Goal: Task Accomplishment & Management: Complete application form

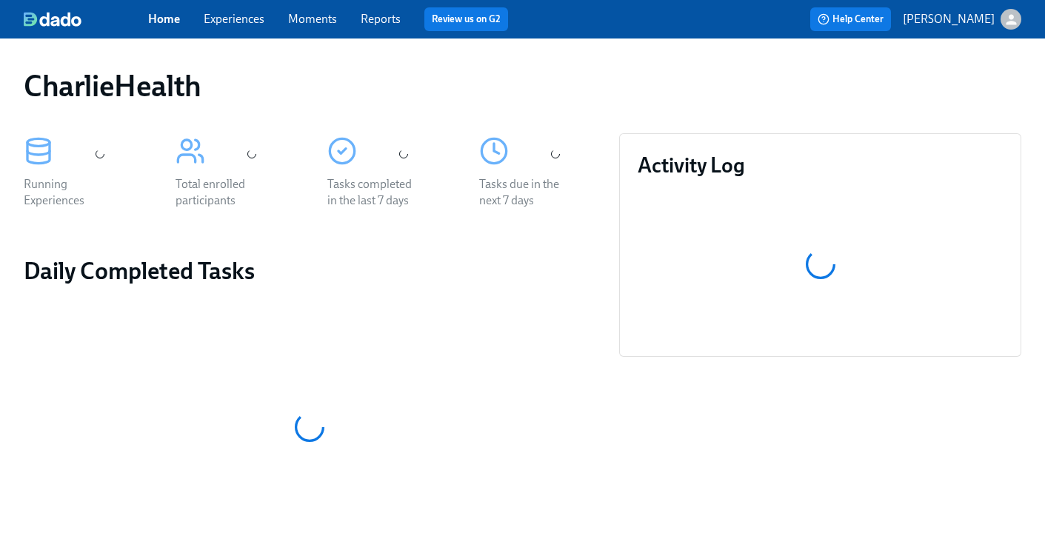
click at [233, 17] on link "Experiences" at bounding box center [234, 19] width 61 height 14
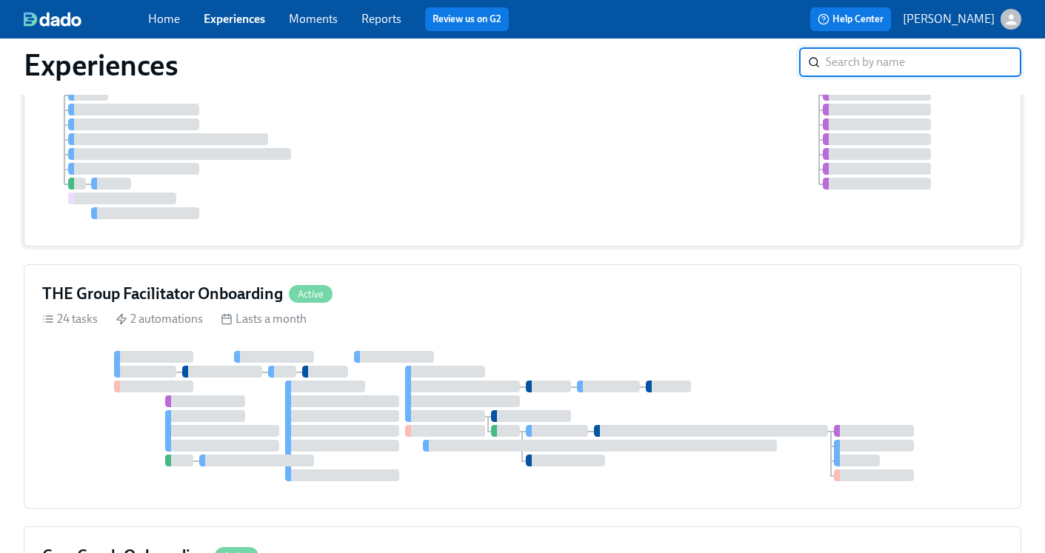
scroll to position [8, 0]
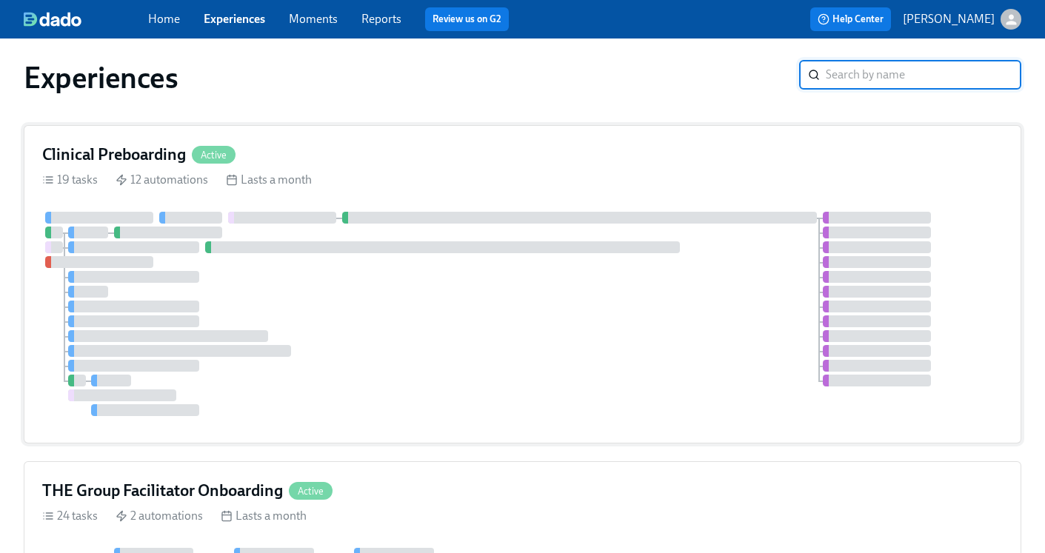
click at [107, 151] on h4 "Clinical Preboarding" at bounding box center [114, 155] width 144 height 22
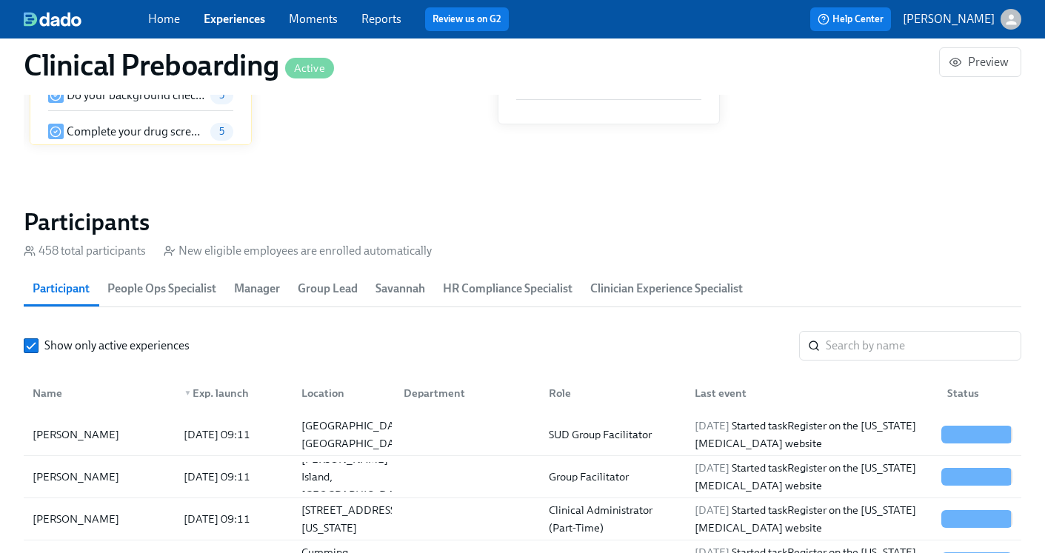
scroll to position [1609, 0]
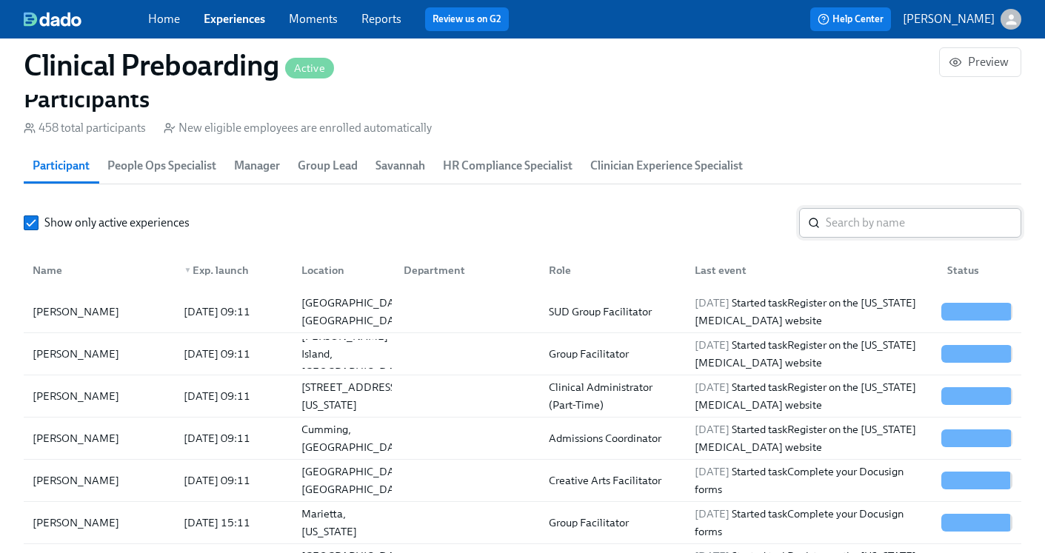
click at [869, 222] on input "search" at bounding box center [924, 223] width 196 height 30
paste input "Kassondra Bryant-Collins"
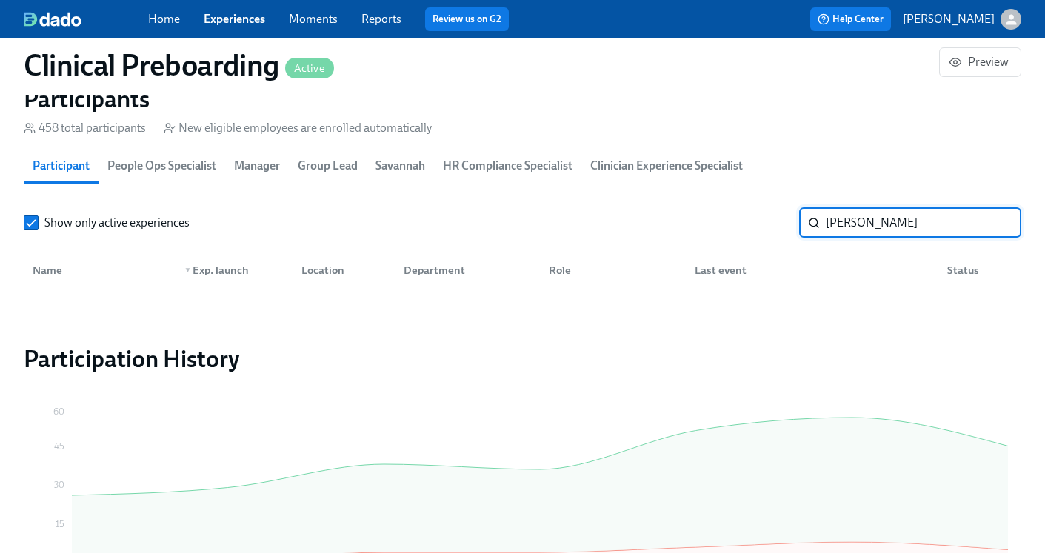
drag, startPoint x: 957, startPoint y: 227, endPoint x: 884, endPoint y: 218, distance: 73.9
click at [884, 218] on input "Kassondra Bryant-Collins" at bounding box center [924, 223] width 196 height 30
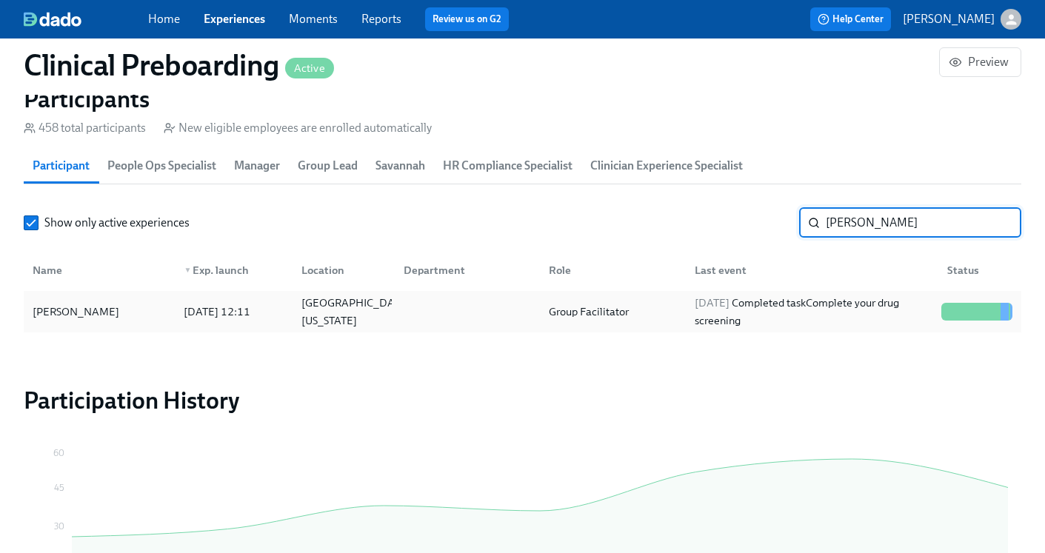
click at [814, 305] on div "2025/09/19 Completed task Complete your drug screening" at bounding box center [812, 312] width 247 height 36
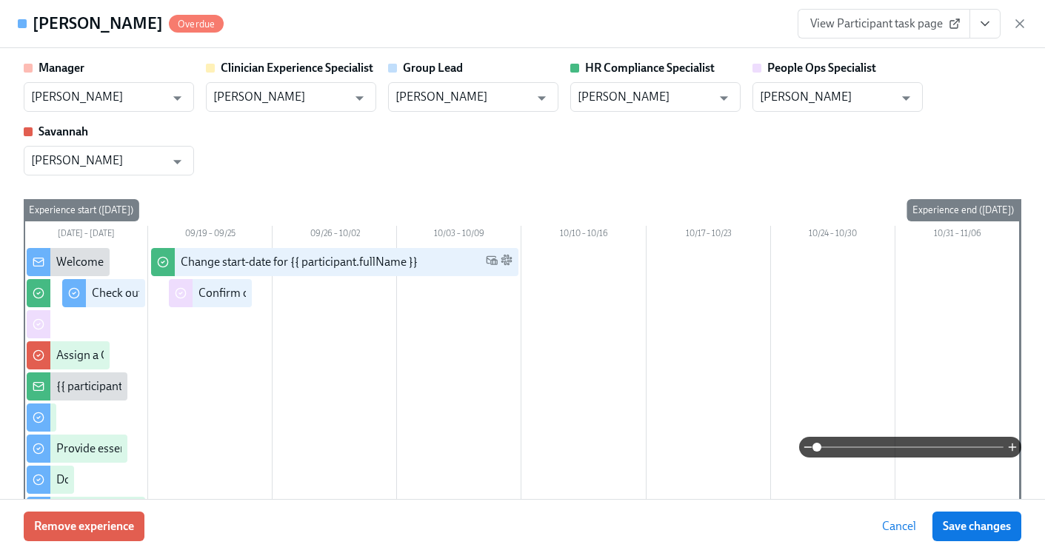
click at [987, 31] on button "View task page" at bounding box center [984, 24] width 31 height 30
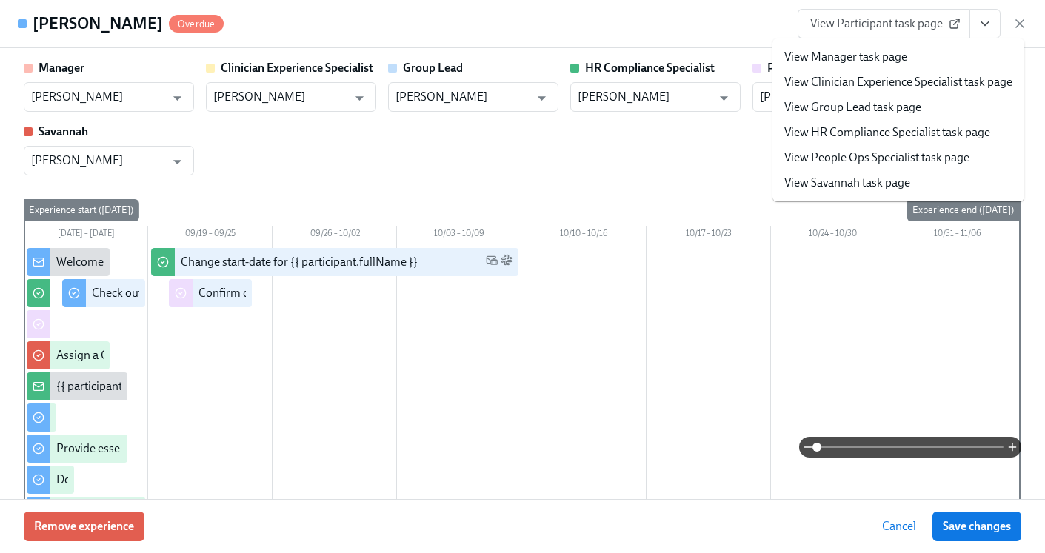
click at [915, 133] on link "View HR Compliance Specialist task page" at bounding box center [887, 132] width 206 height 16
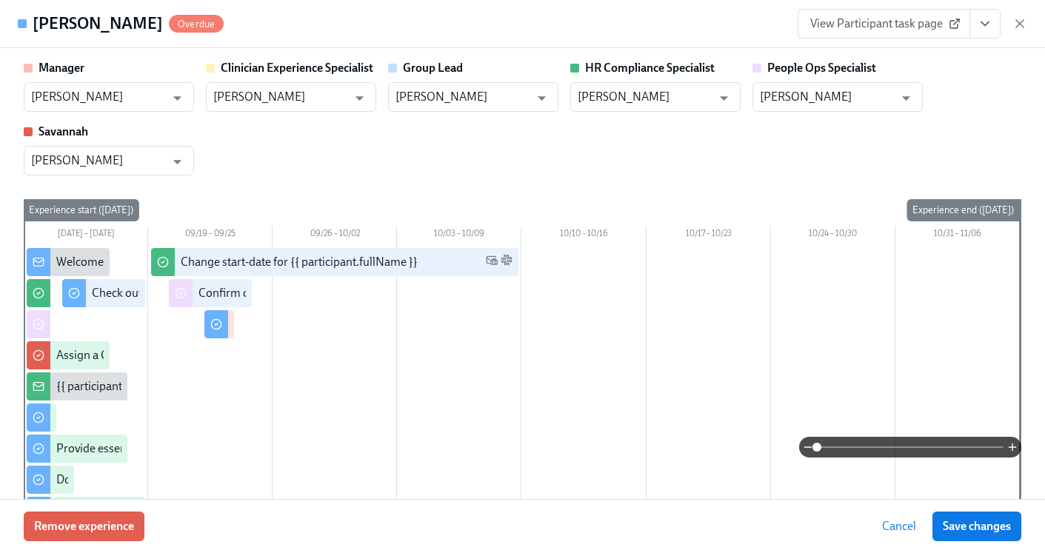
scroll to position [0, 17946]
click at [1015, 22] on icon "button" at bounding box center [1019, 23] width 15 height 15
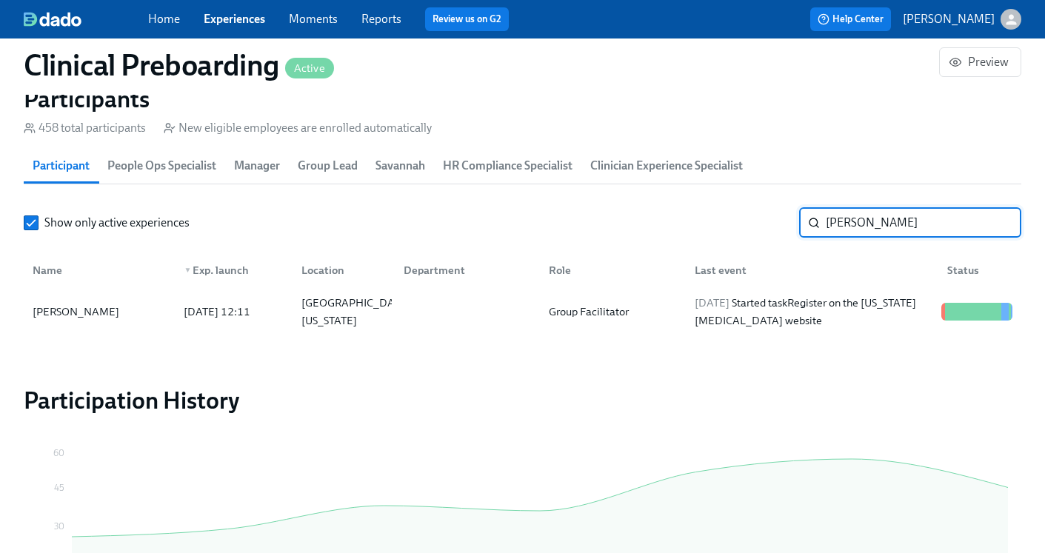
drag, startPoint x: 899, startPoint y: 235, endPoint x: 815, endPoint y: 212, distance: 86.8
click at [815, 213] on div "Kassondra ​" at bounding box center [910, 223] width 222 height 30
paste input "Jocelyn King"
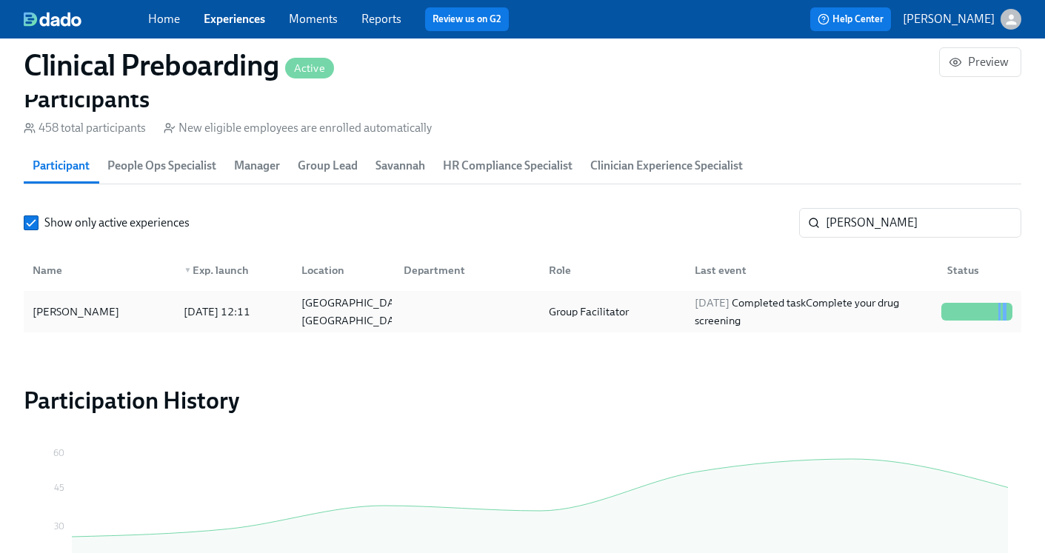
click at [815, 311] on div "2025/09/21 Completed task Complete your drug screening" at bounding box center [812, 312] width 247 height 36
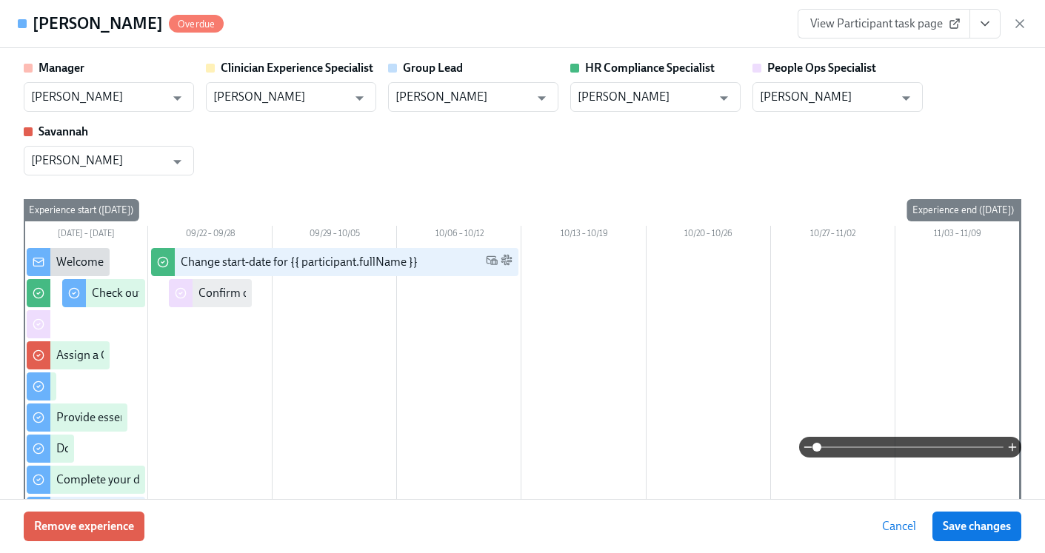
click at [982, 27] on icon "View task page" at bounding box center [985, 23] width 15 height 15
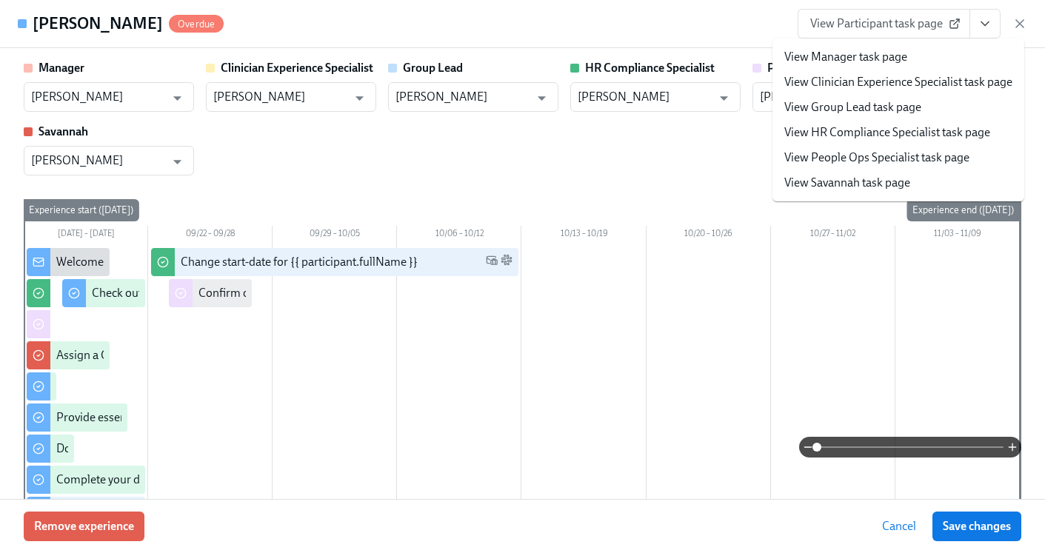
click at [926, 131] on link "View HR Compliance Specialist task page" at bounding box center [887, 132] width 206 height 16
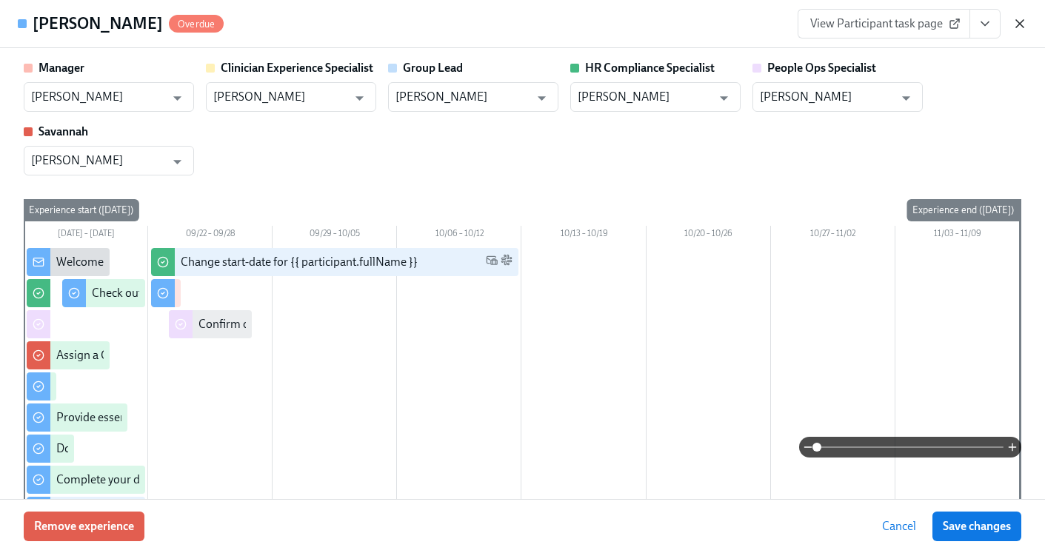
click at [1022, 20] on icon "button" at bounding box center [1019, 23] width 15 height 15
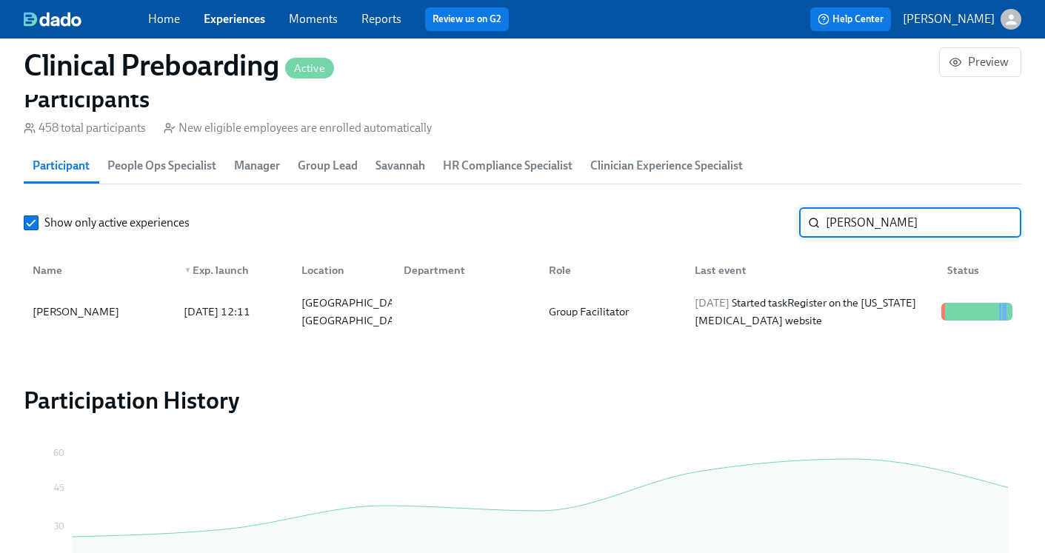
drag, startPoint x: 923, startPoint y: 221, endPoint x: 801, endPoint y: 218, distance: 122.2
click at [801, 218] on div "Jocelyn King ​" at bounding box center [910, 223] width 222 height 30
paste input "Alexander Hulett"
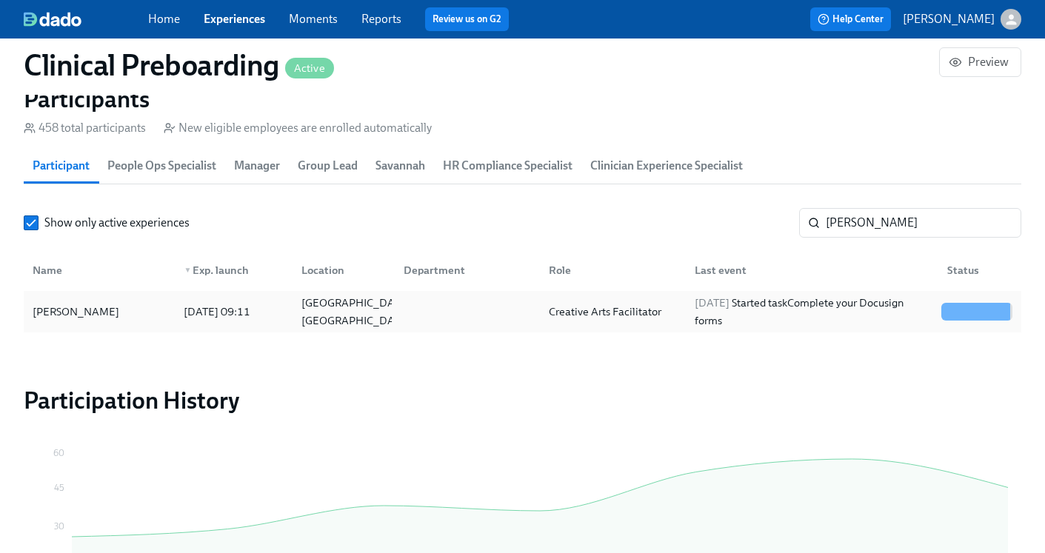
click at [787, 318] on div "2025/09/22 Started task Complete your Docusign forms" at bounding box center [812, 312] width 247 height 36
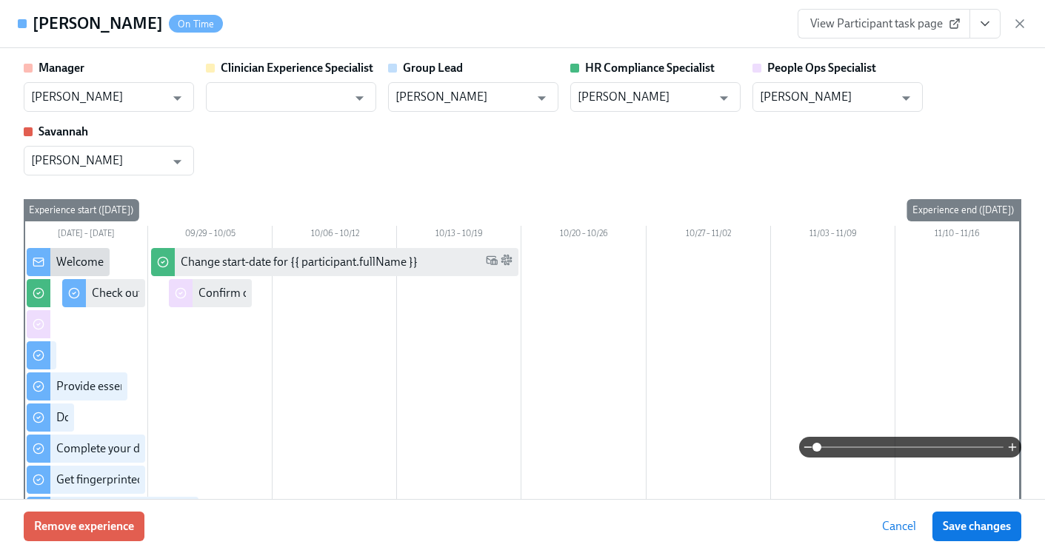
click at [989, 29] on icon "View task page" at bounding box center [985, 23] width 15 height 15
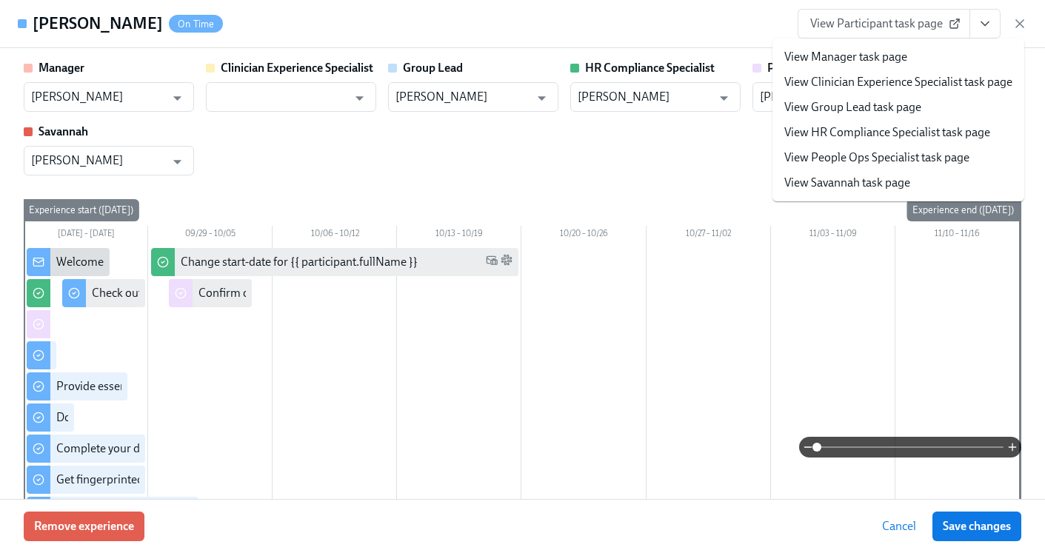
click at [906, 124] on link "View HR Compliance Specialist task page" at bounding box center [887, 132] width 206 height 16
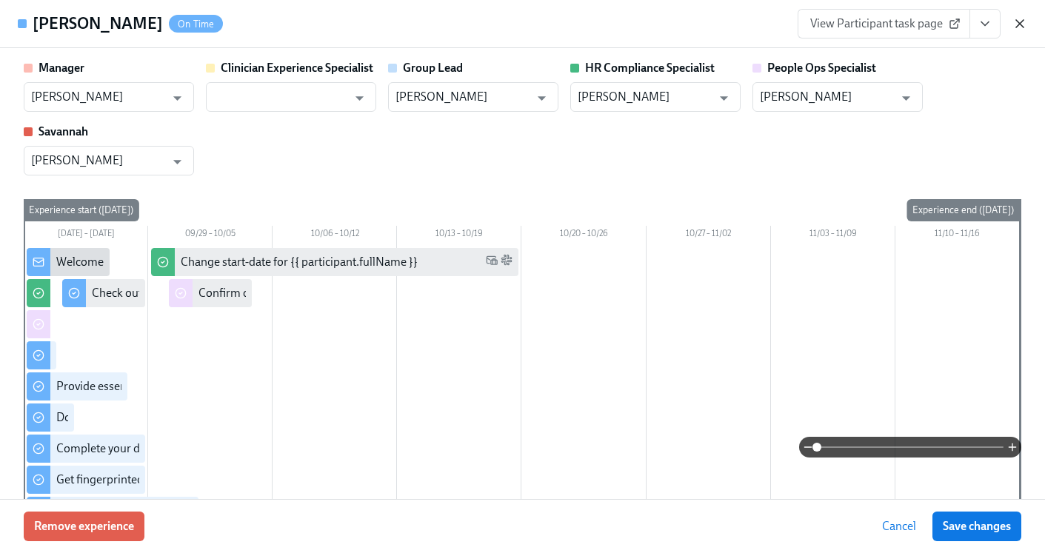
click at [1022, 26] on icon "button" at bounding box center [1019, 23] width 7 height 7
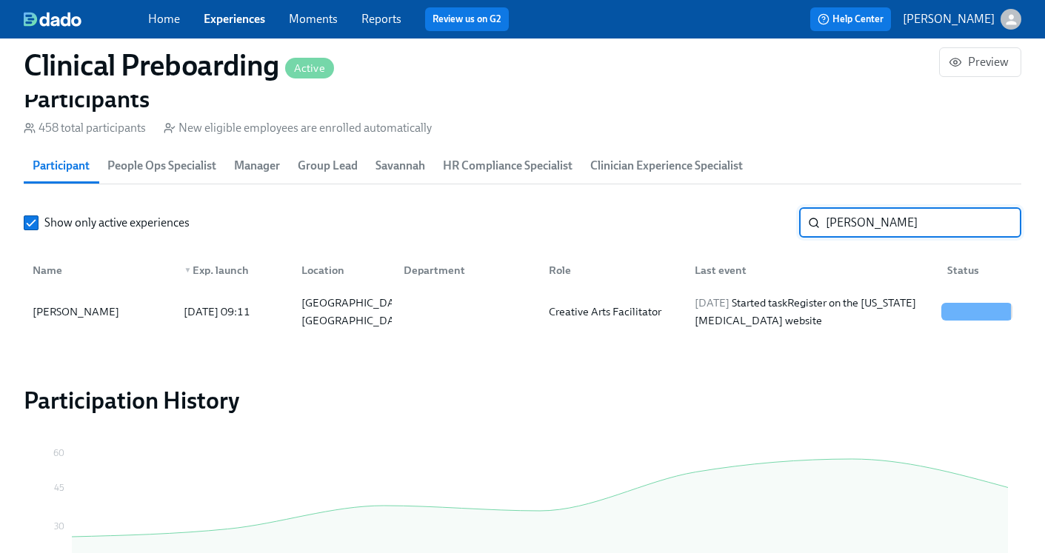
drag, startPoint x: 932, startPoint y: 226, endPoint x: 787, endPoint y: 221, distance: 145.2
click at [787, 221] on div "Show only active experiences Alexander Hulett ​" at bounding box center [523, 223] width 998 height 30
paste input "Carolyn Felton"
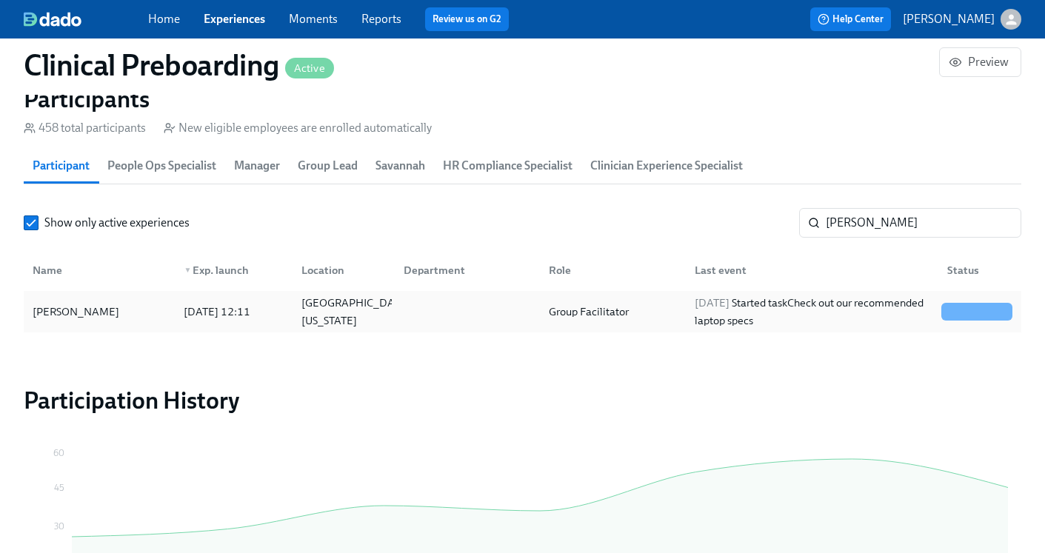
click at [667, 313] on div "Group Facilitator" at bounding box center [609, 312] width 145 height 30
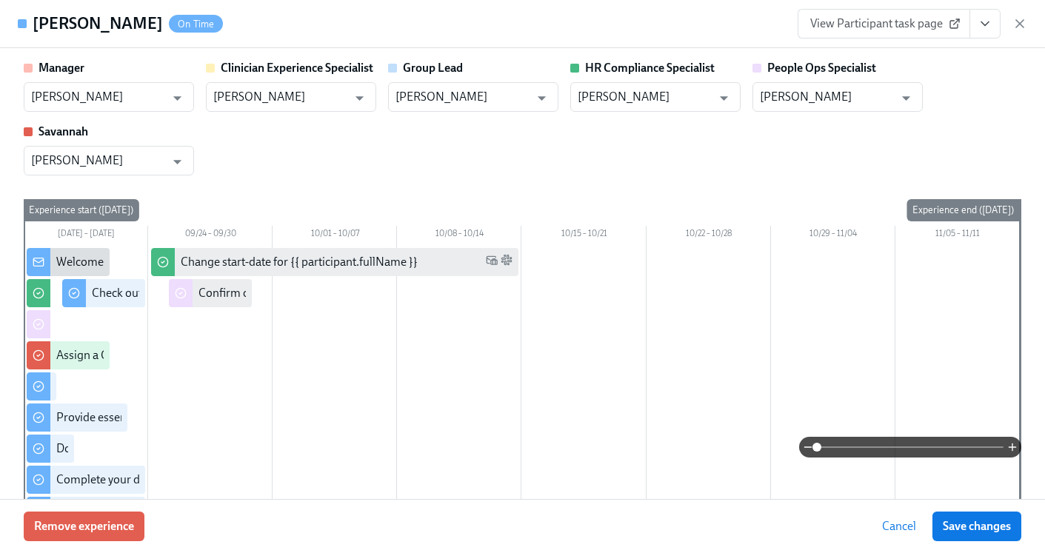
click at [986, 18] on icon "View task page" at bounding box center [985, 23] width 15 height 15
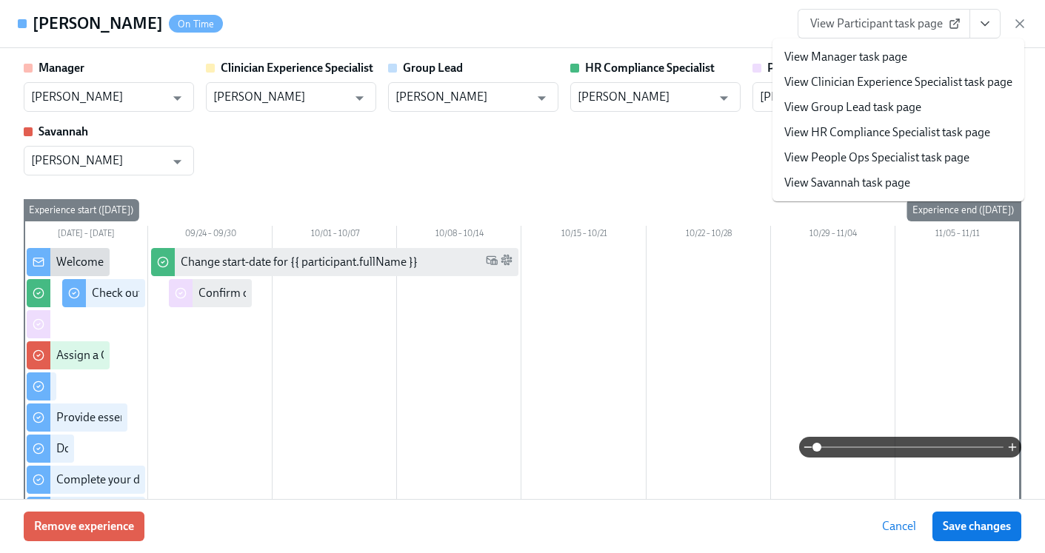
click at [897, 130] on link "View HR Compliance Specialist task page" at bounding box center [887, 132] width 206 height 16
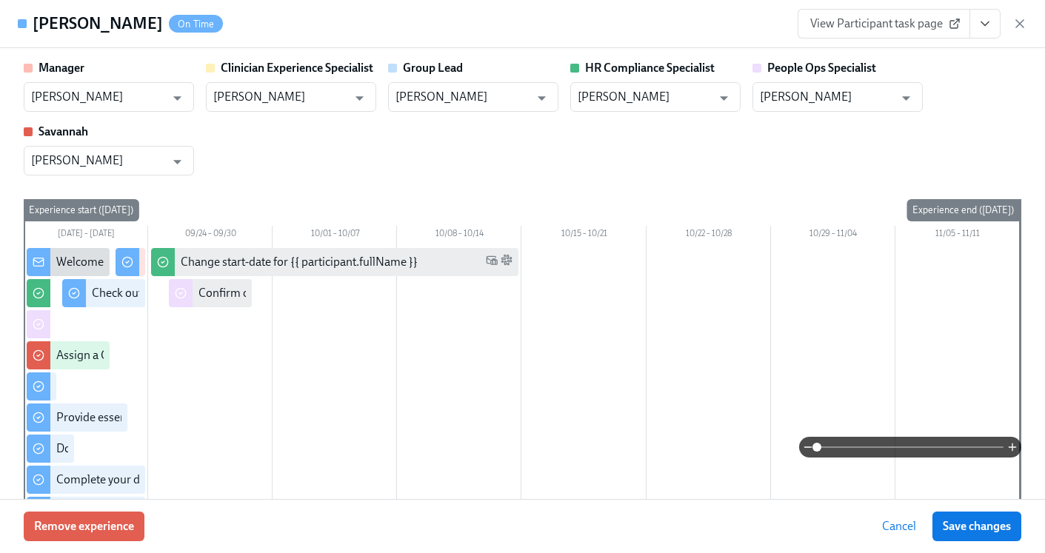
click at [1021, 17] on icon "button" at bounding box center [1019, 23] width 15 height 15
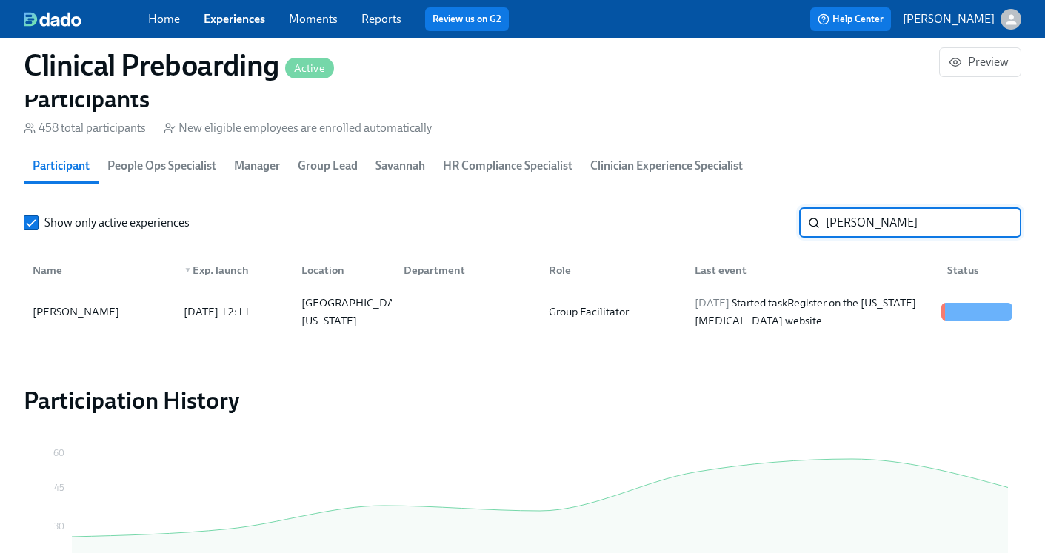
drag, startPoint x: 940, startPoint y: 226, endPoint x: 787, endPoint y: 227, distance: 152.6
click at [787, 227] on div "Show only active experiences Carolyn Felton ​" at bounding box center [523, 223] width 998 height 30
paste input "DeKhari Dix"
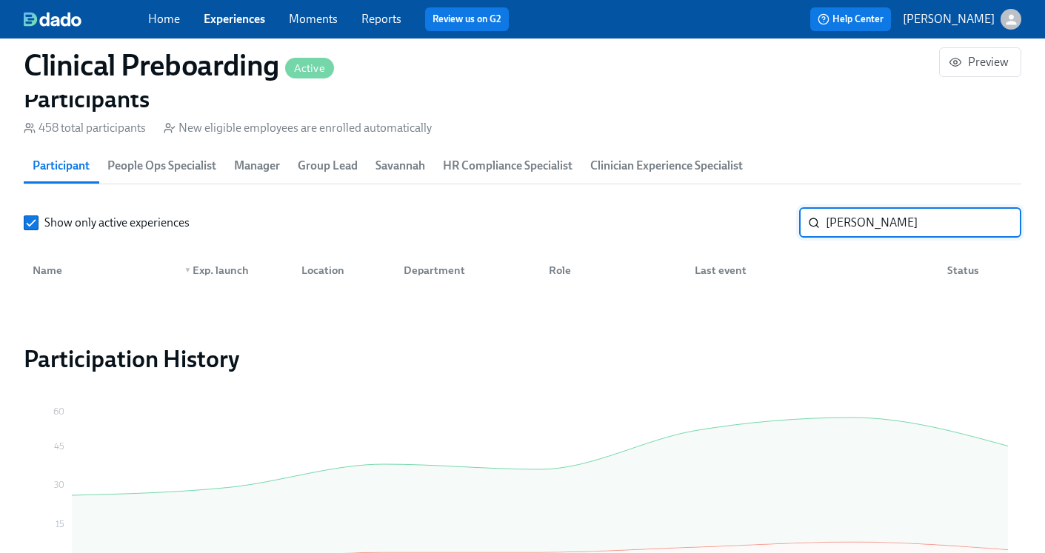
drag, startPoint x: 864, startPoint y: 224, endPoint x: 791, endPoint y: 215, distance: 73.9
click at [791, 215] on div "Show only active experiences DeKhari Dixon ​" at bounding box center [523, 223] width 998 height 30
type input "Dixon"
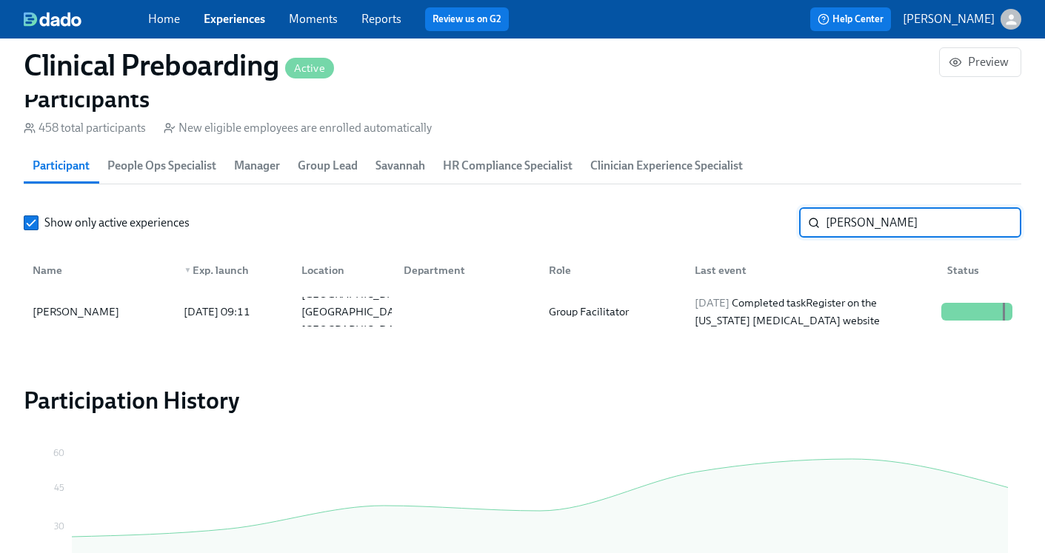
drag, startPoint x: 865, startPoint y: 224, endPoint x: 821, endPoint y: 223, distance: 44.4
click at [821, 224] on div "Dixon ​" at bounding box center [910, 223] width 222 height 30
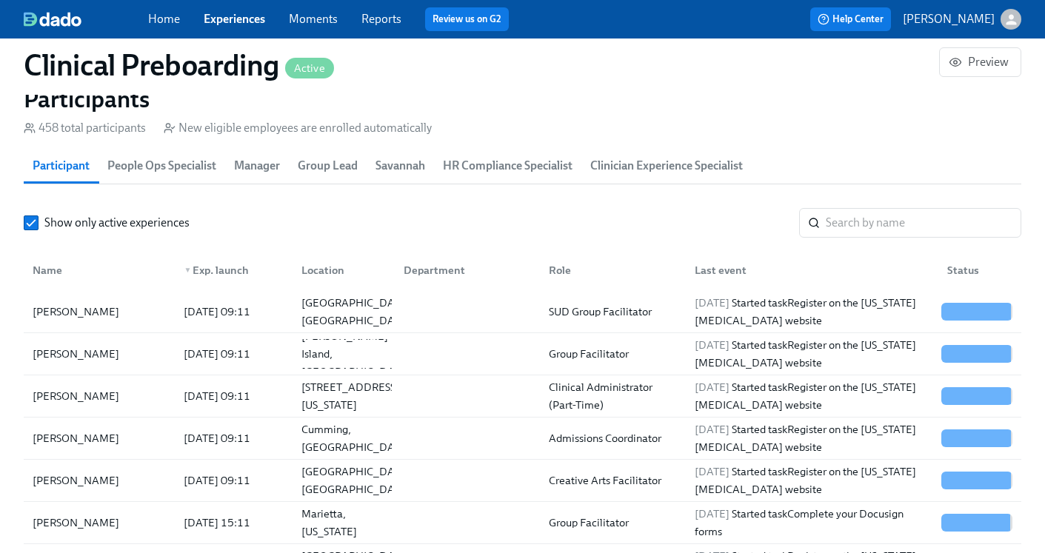
click at [219, 17] on link "Experiences" at bounding box center [234, 19] width 61 height 14
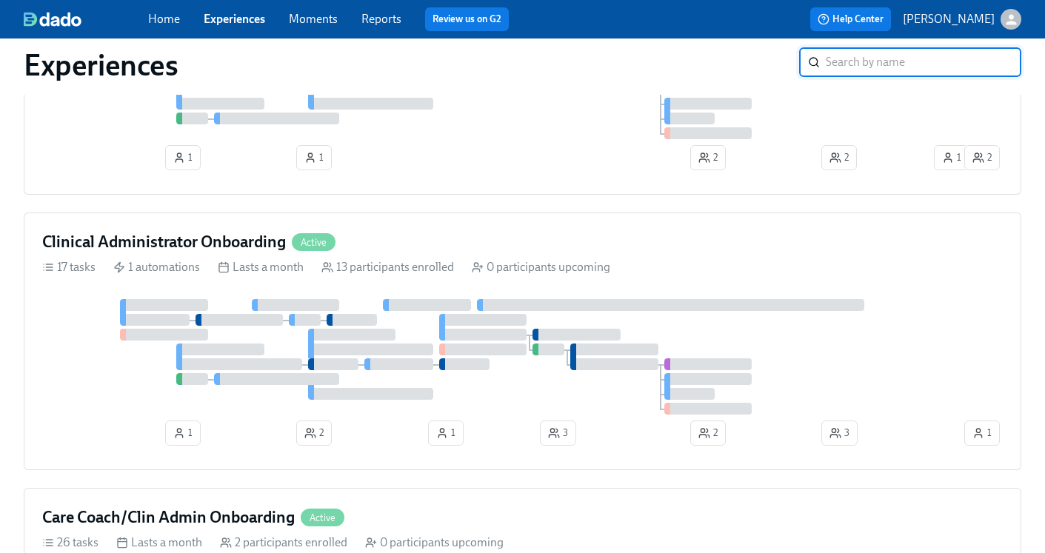
scroll to position [876, 0]
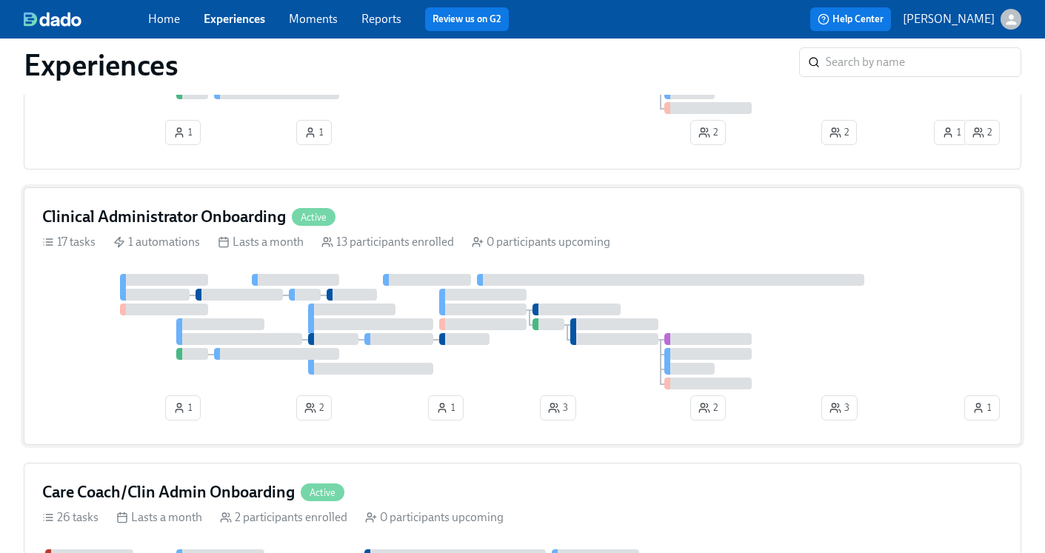
click at [158, 221] on h4 "Clinical Administrator Onboarding" at bounding box center [164, 217] width 244 height 22
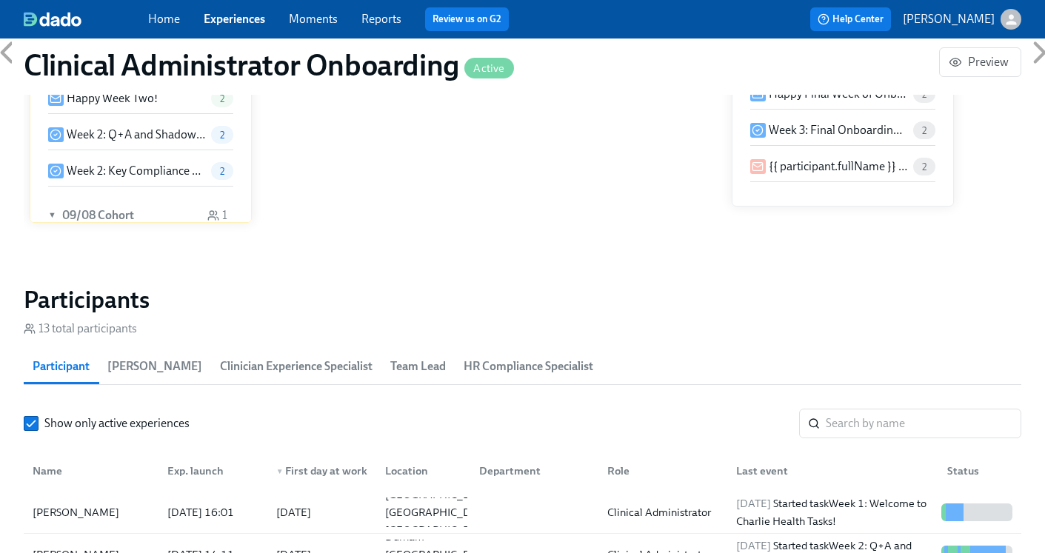
scroll to position [1159, 0]
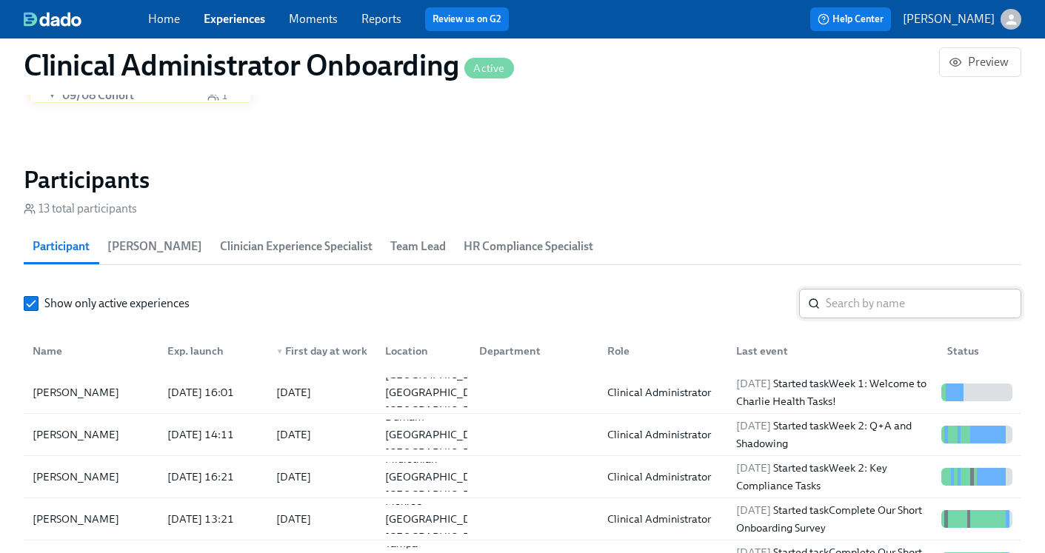
click at [878, 308] on input "search" at bounding box center [924, 304] width 196 height 30
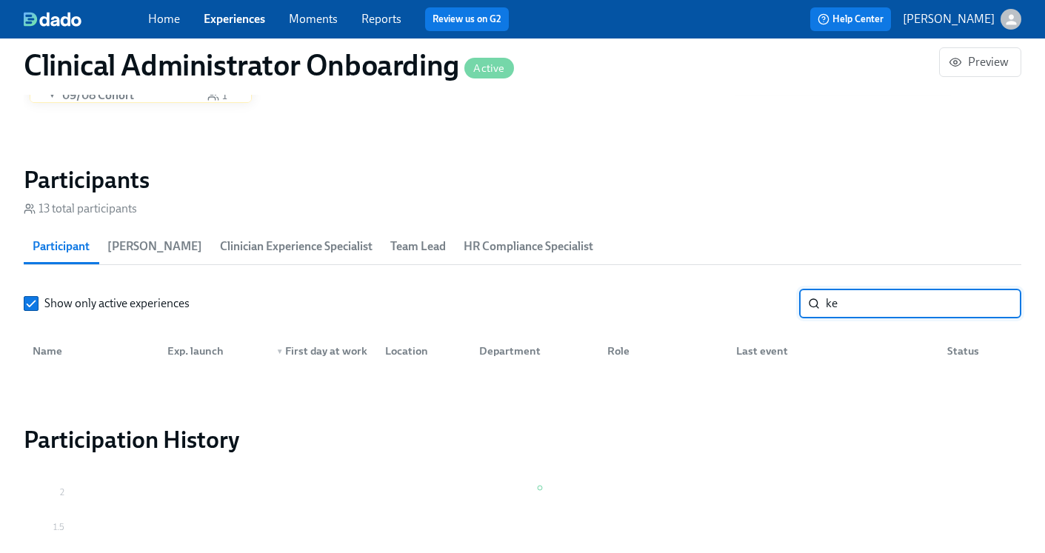
type input "k"
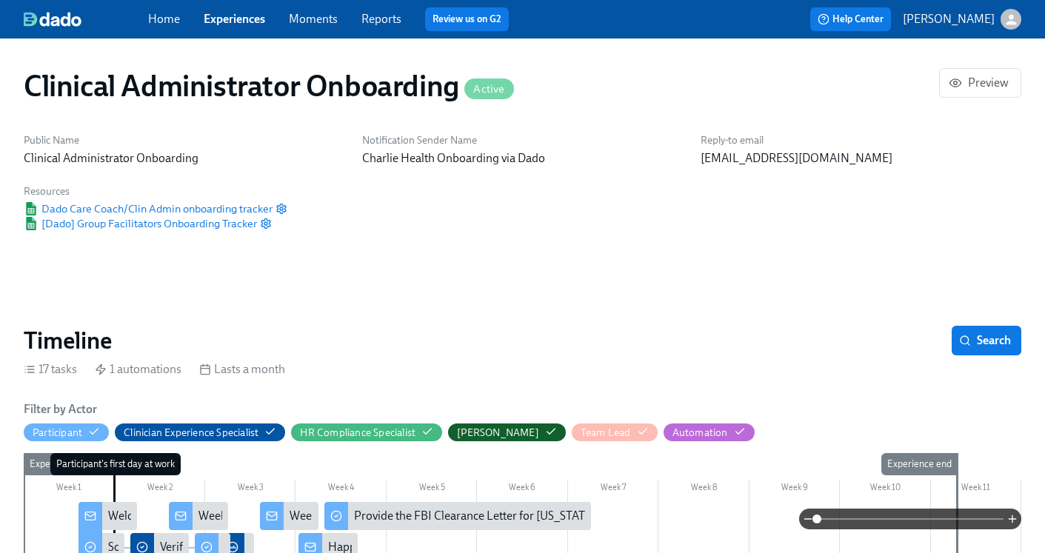
click at [241, 20] on link "Experiences" at bounding box center [234, 19] width 61 height 14
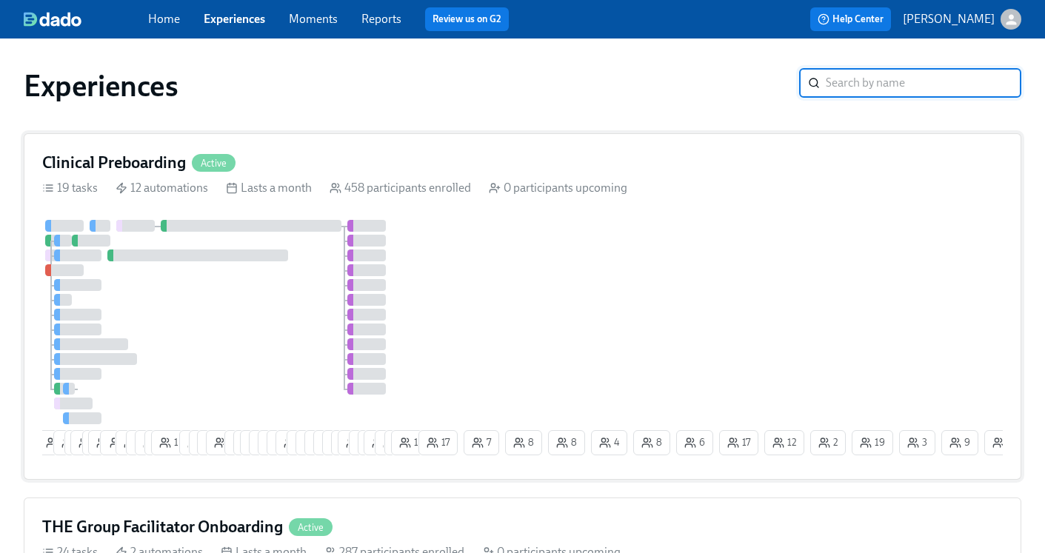
scroll to position [247, 0]
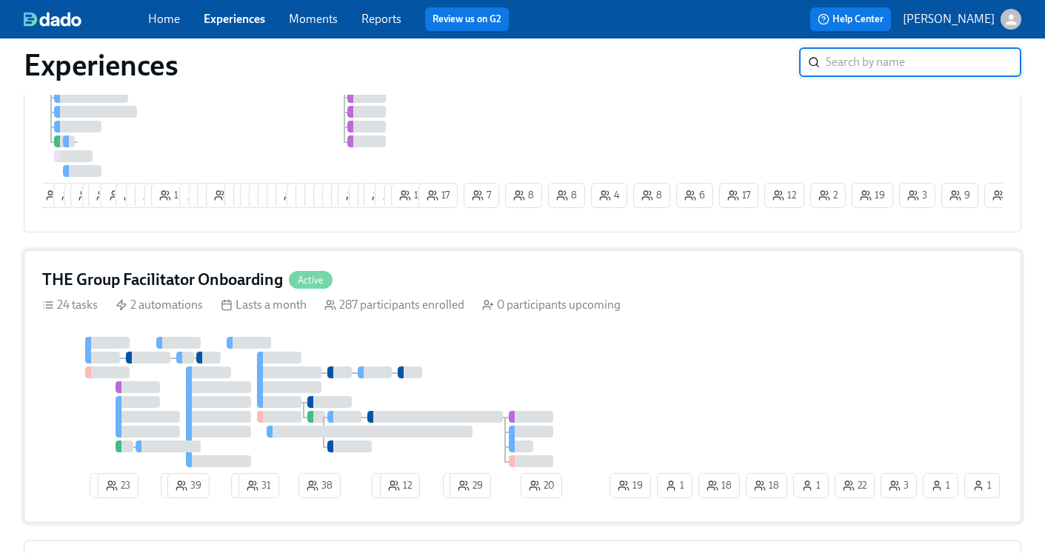
click at [168, 283] on h4 "THE Group Facilitator Onboarding" at bounding box center [162, 280] width 241 height 22
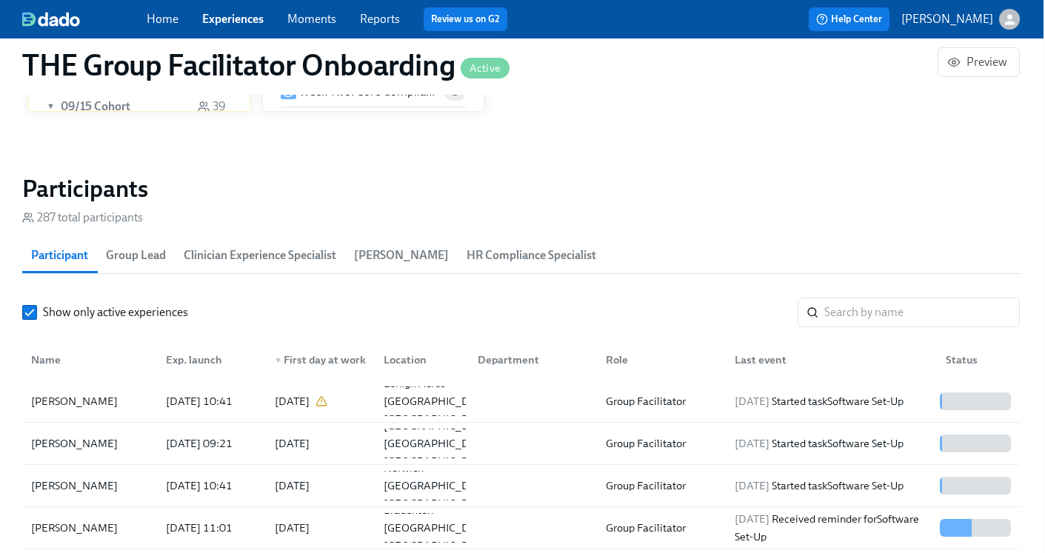
scroll to position [1226, 1]
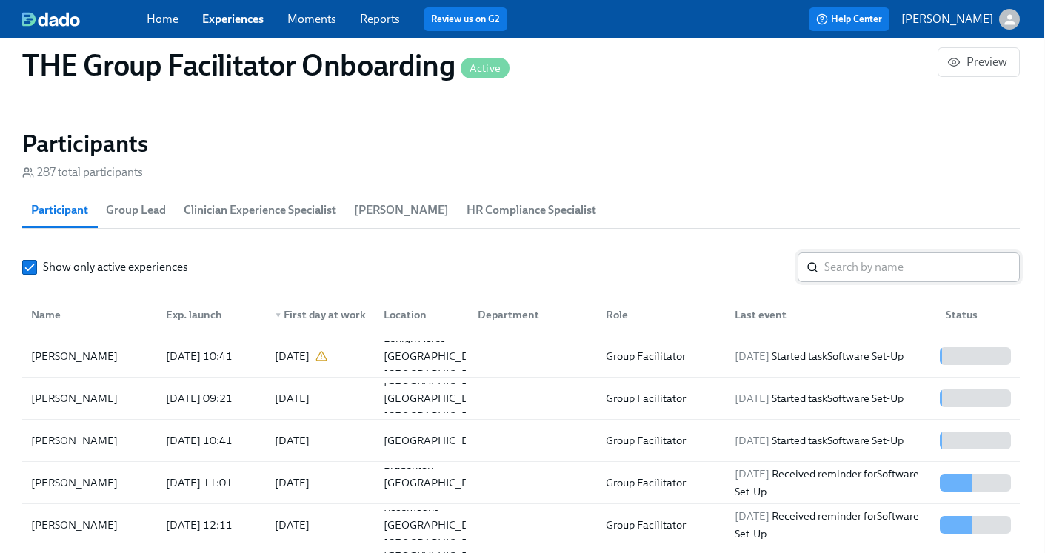
click at [877, 261] on input "search" at bounding box center [922, 268] width 196 height 30
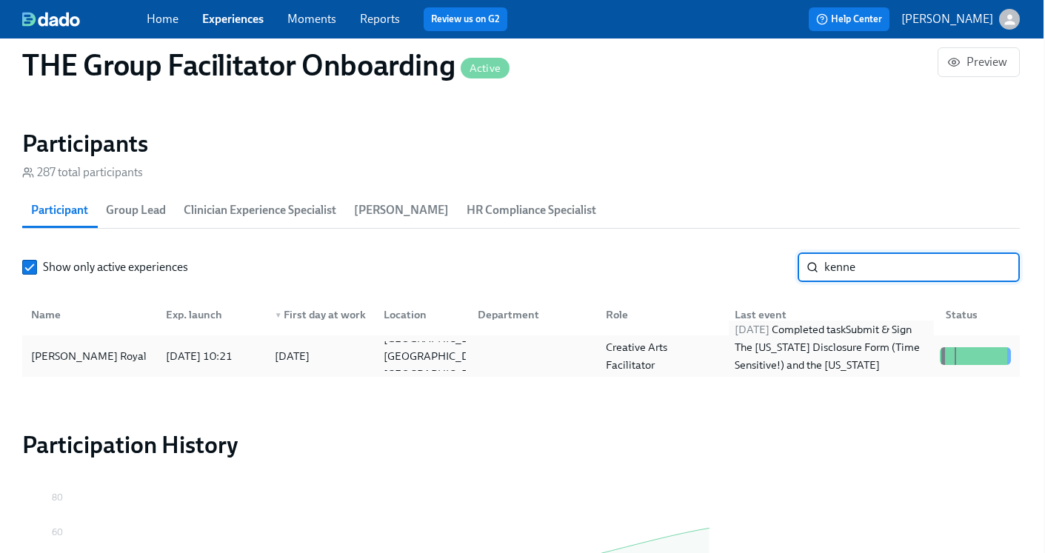
type input "kenne"
click at [836, 344] on div "2025/09/22 Completed task Submit & Sign The Utah Disclosure Form (Time Sensitiv…" at bounding box center [831, 356] width 205 height 71
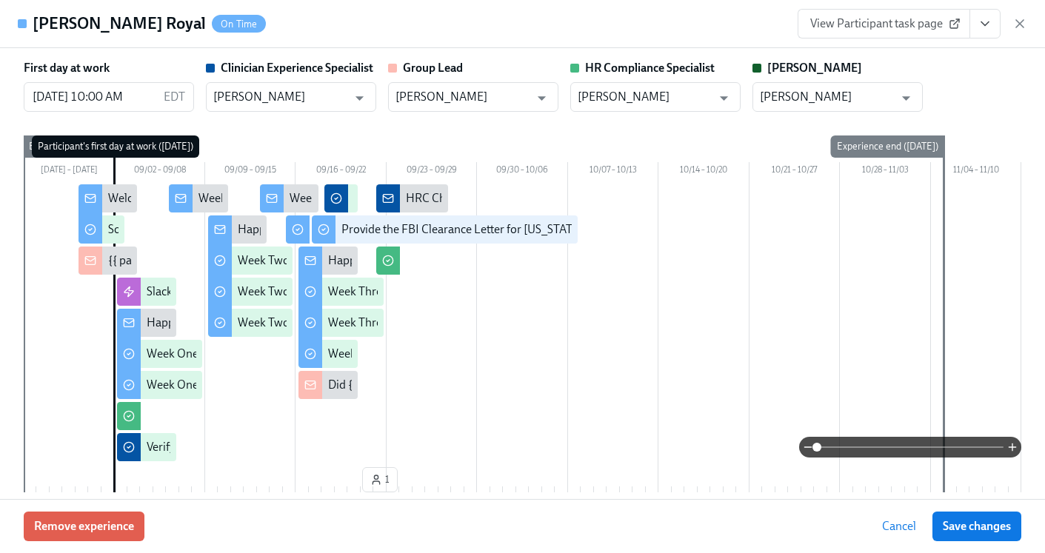
scroll to position [0, 20755]
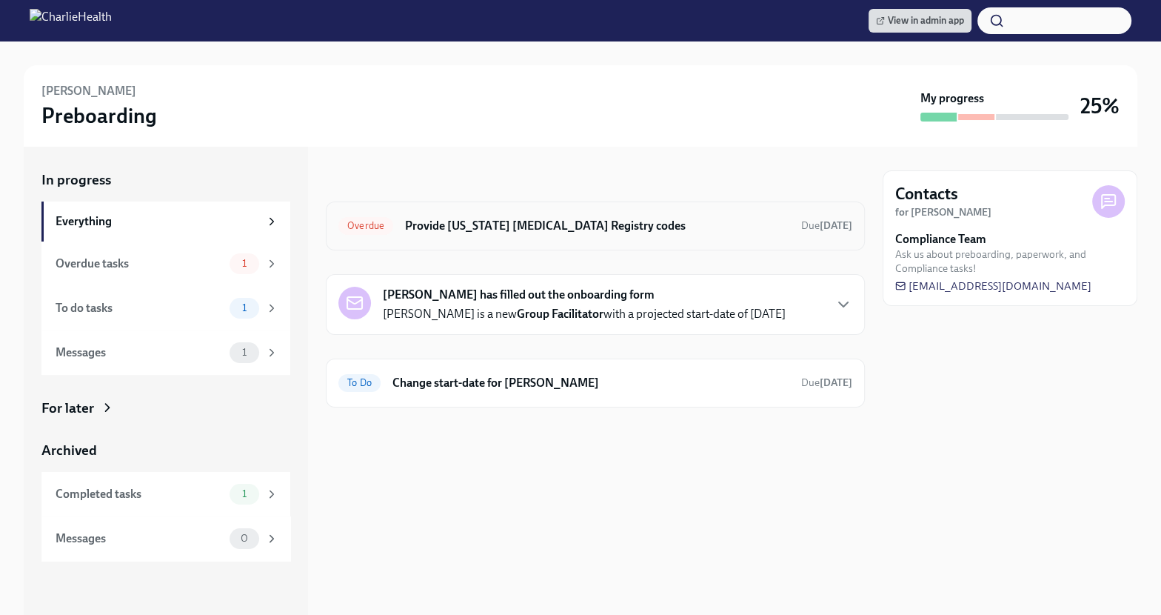
click at [707, 224] on h6 "Provide [US_STATE] [MEDICAL_DATA] Registry codes" at bounding box center [597, 226] width 384 height 16
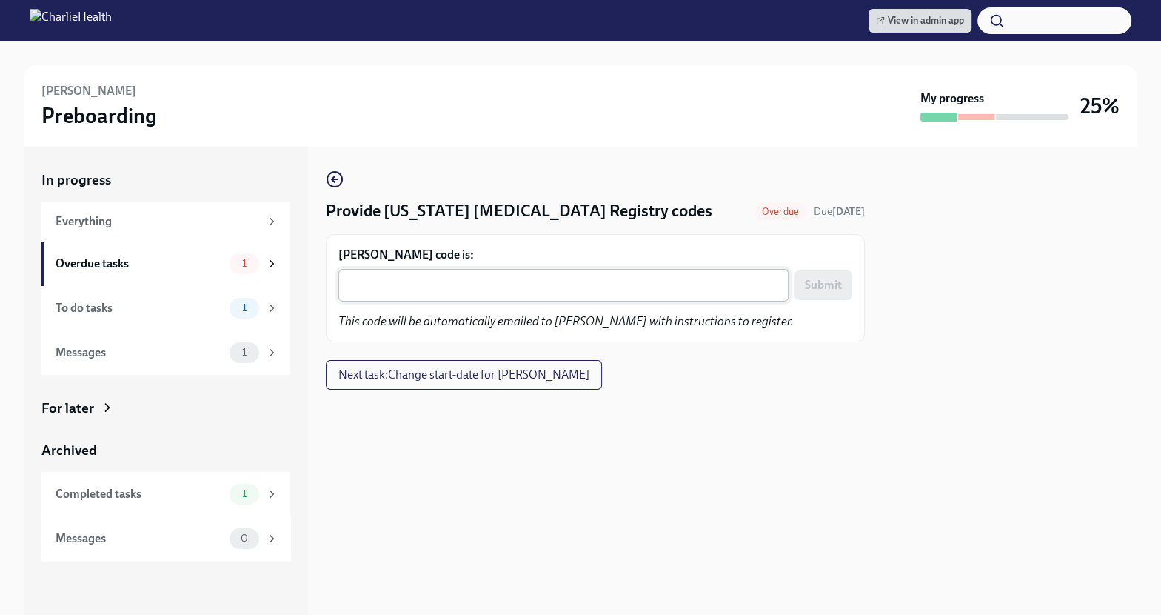
click at [453, 291] on textarea "[PERSON_NAME] code is:" at bounding box center [563, 285] width 432 height 18
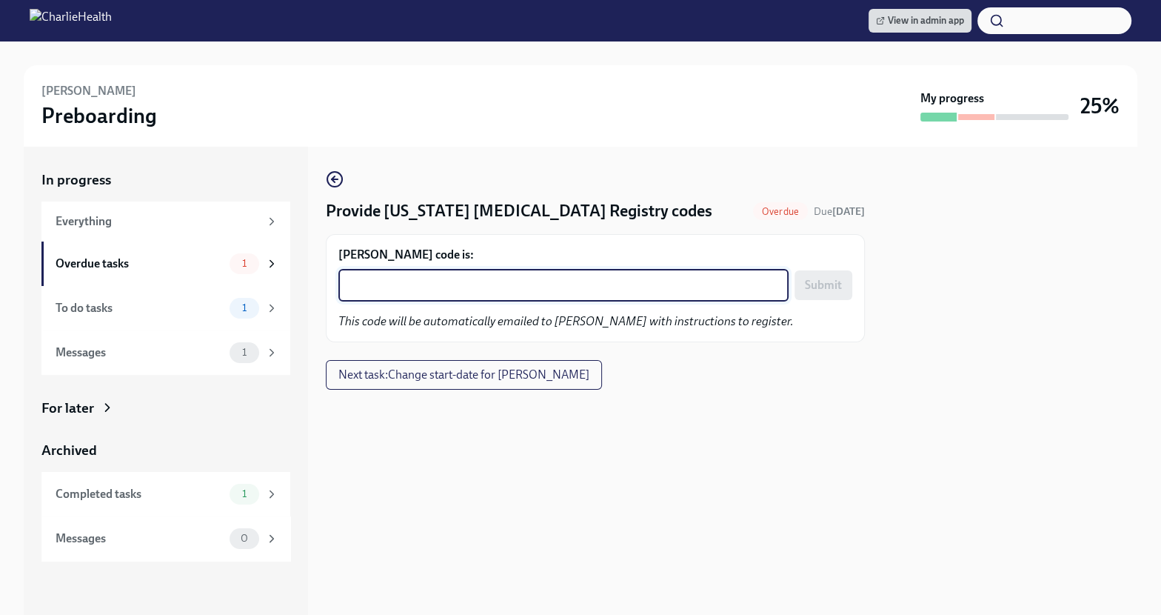
paste textarea "NAZT92PYK6PJ"
type textarea "NAZT92PYK6PJ"
click at [804, 285] on button "Submit" at bounding box center [824, 285] width 58 height 30
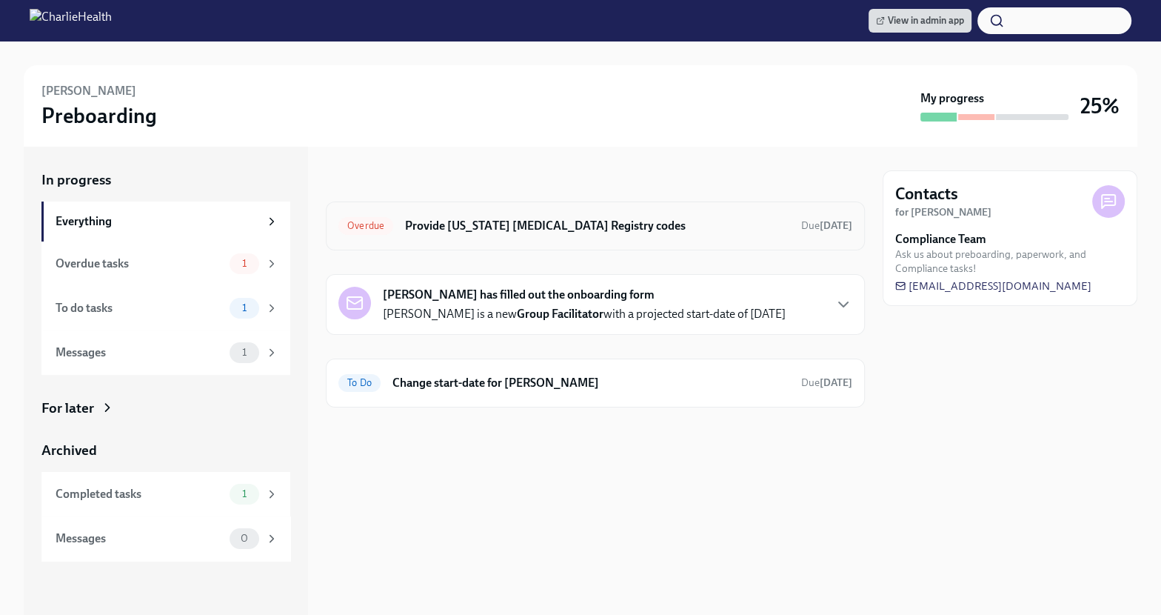
click at [558, 221] on h6 "Provide [US_STATE] [MEDICAL_DATA] Registry codes" at bounding box center [597, 226] width 384 height 16
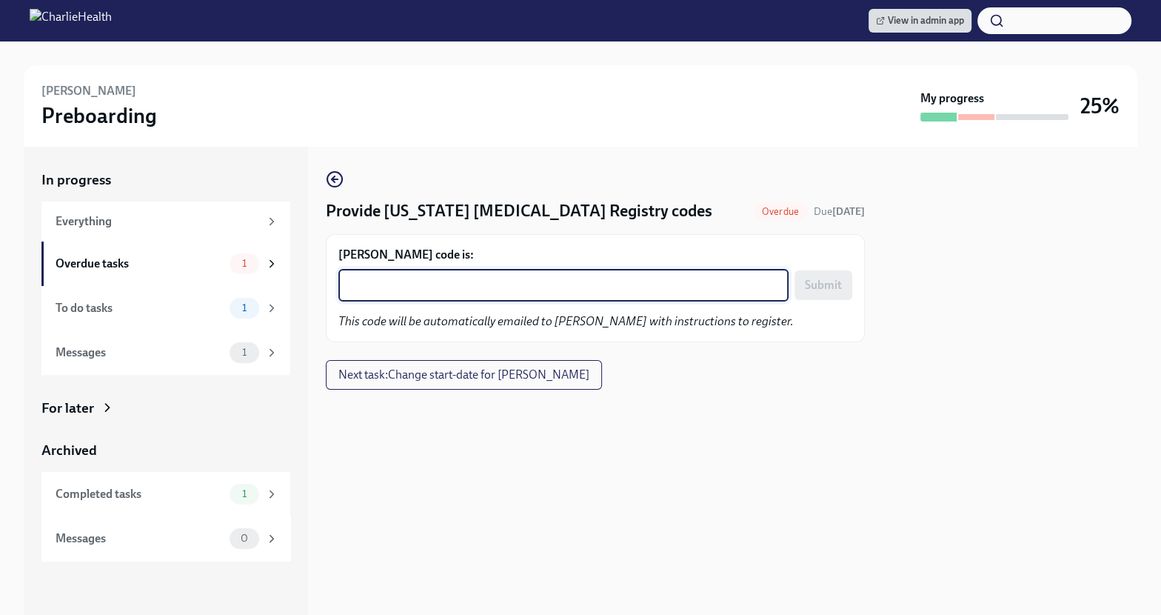
click at [446, 287] on textarea "Jocelyn King's code is:" at bounding box center [563, 285] width 432 height 18
paste textarea "QUW679GGPDMA"
type textarea "QUW679GGPDMA"
click at [813, 288] on span "Submit" at bounding box center [823, 285] width 37 height 15
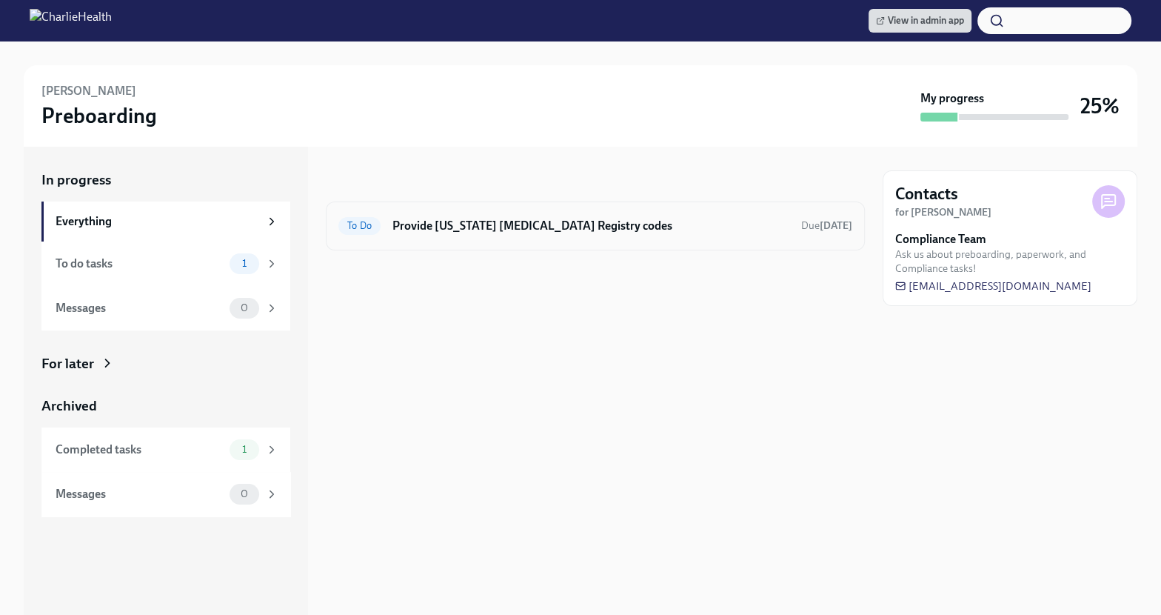
click at [729, 226] on h6 "Provide [US_STATE] [MEDICAL_DATA] Registry codes" at bounding box center [591, 226] width 397 height 16
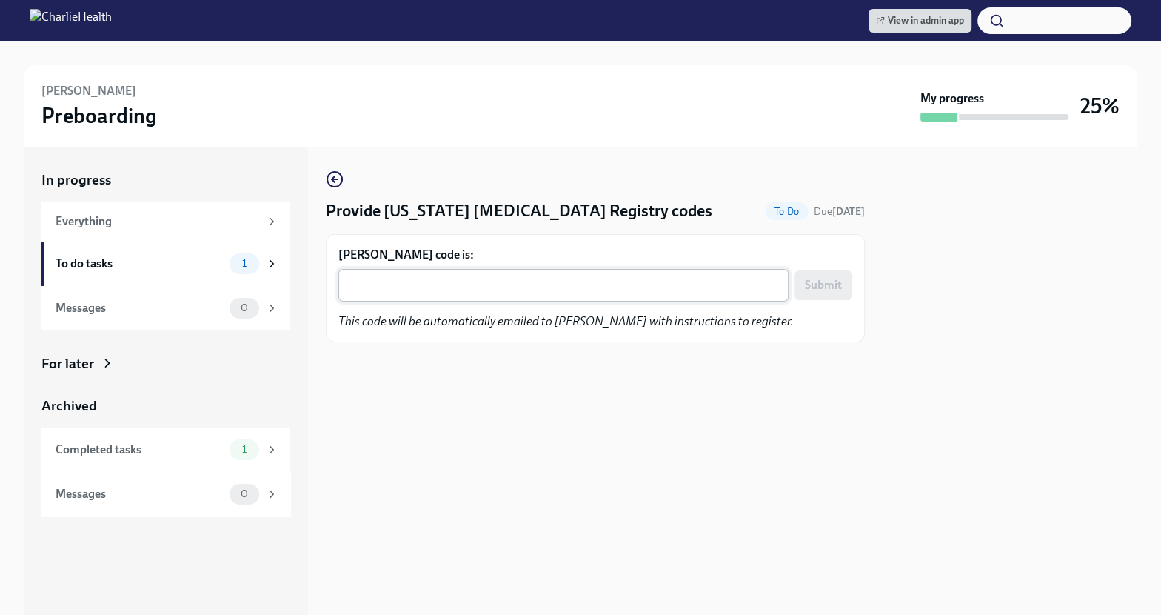
click at [424, 286] on textarea "Alexander Hulett's code is:" at bounding box center [563, 285] width 432 height 18
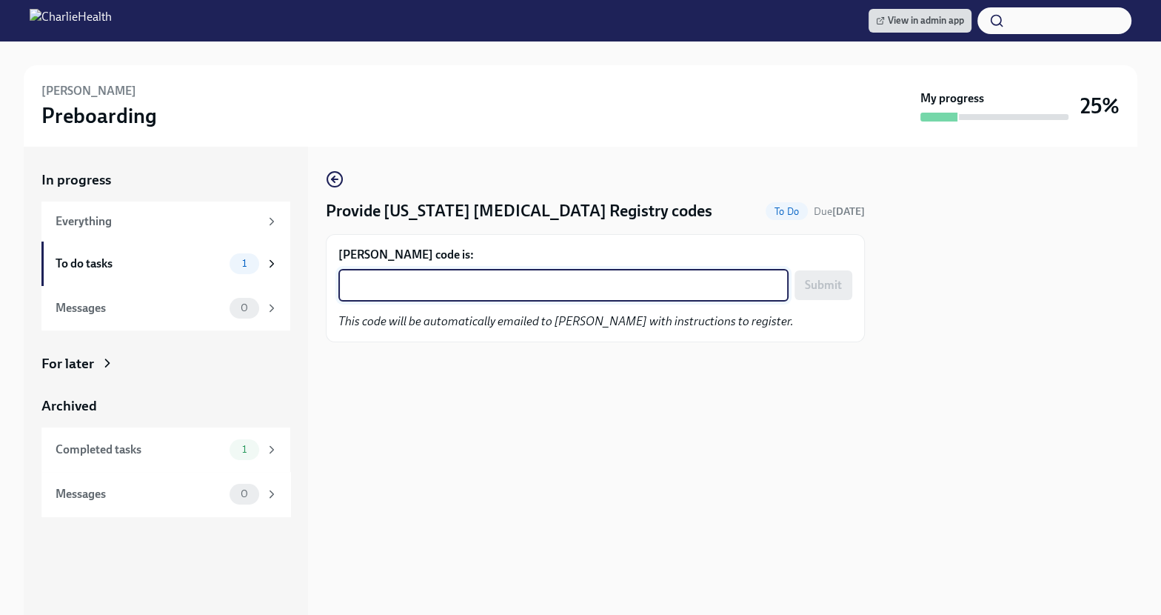
paste textarea "1L0RG2ANRC09"
type textarea "1L0RG2ANRC09"
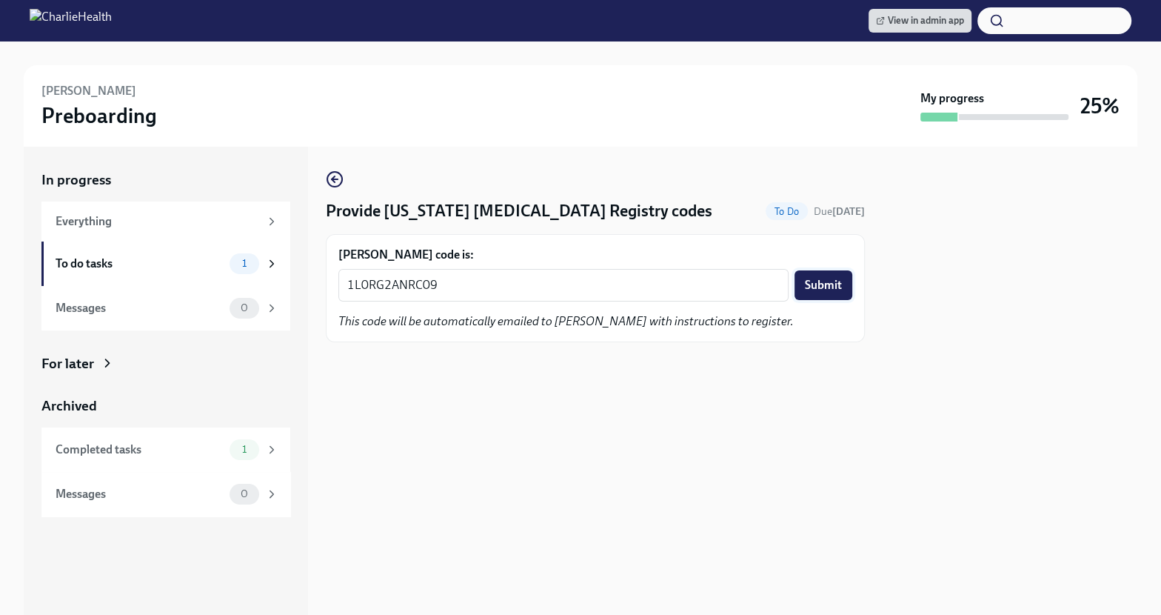
click at [823, 278] on span "Submit" at bounding box center [823, 285] width 37 height 15
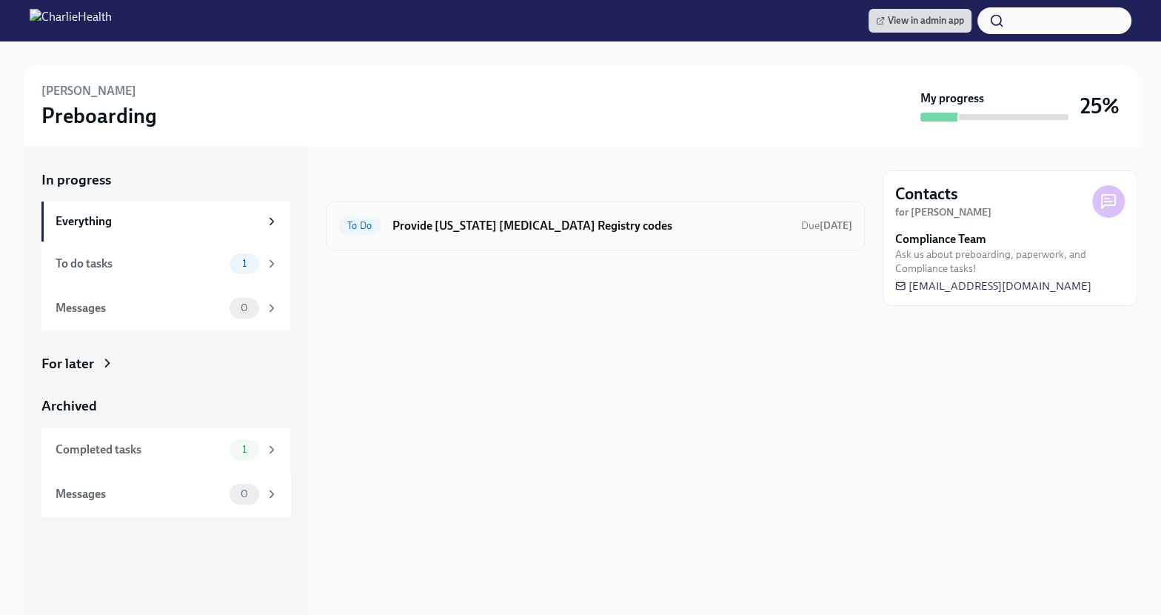
click at [635, 218] on h6 "Provide [US_STATE] [MEDICAL_DATA] Registry codes" at bounding box center [591, 226] width 397 height 16
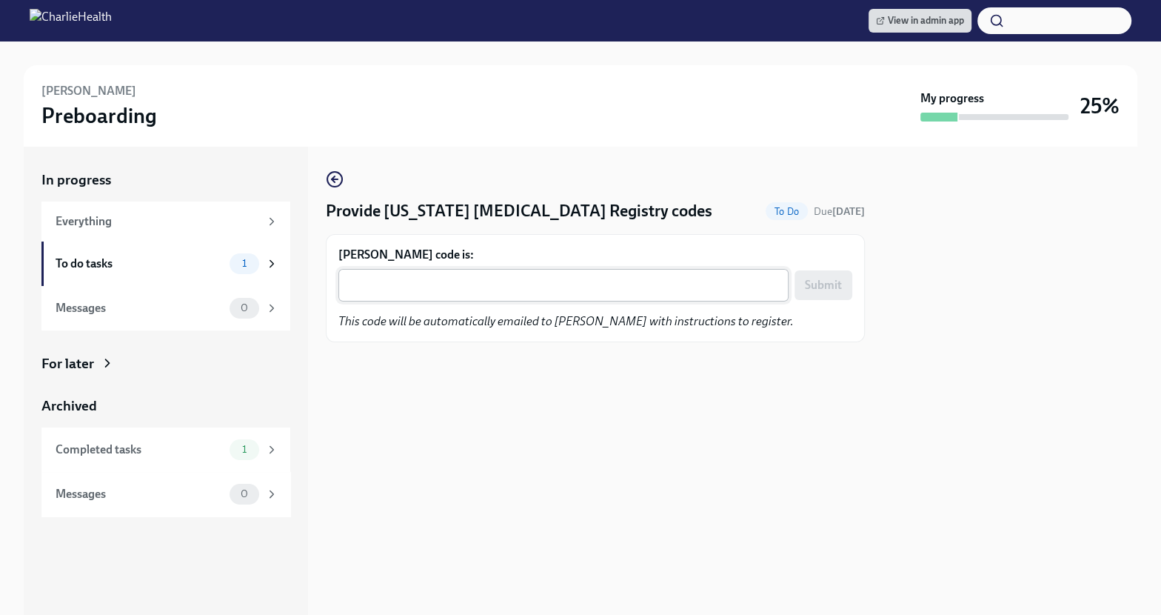
click at [555, 281] on textarea "Carolyn Felton's code is:" at bounding box center [563, 285] width 432 height 18
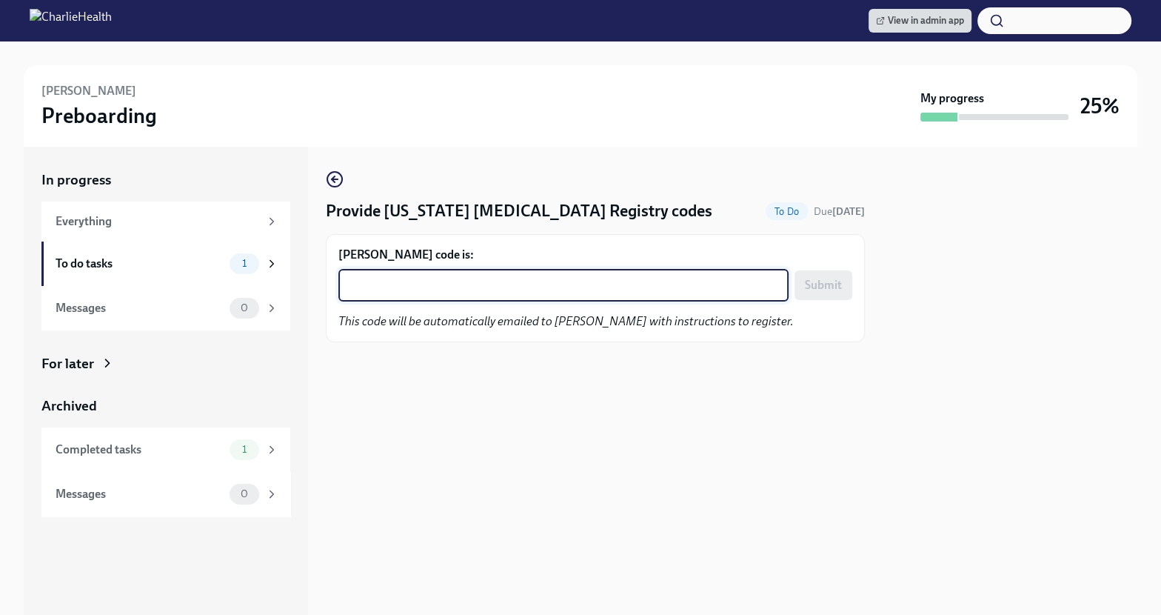
paste textarea "50LCJPTJP2SA"
type textarea "50LCJPTJP2SA"
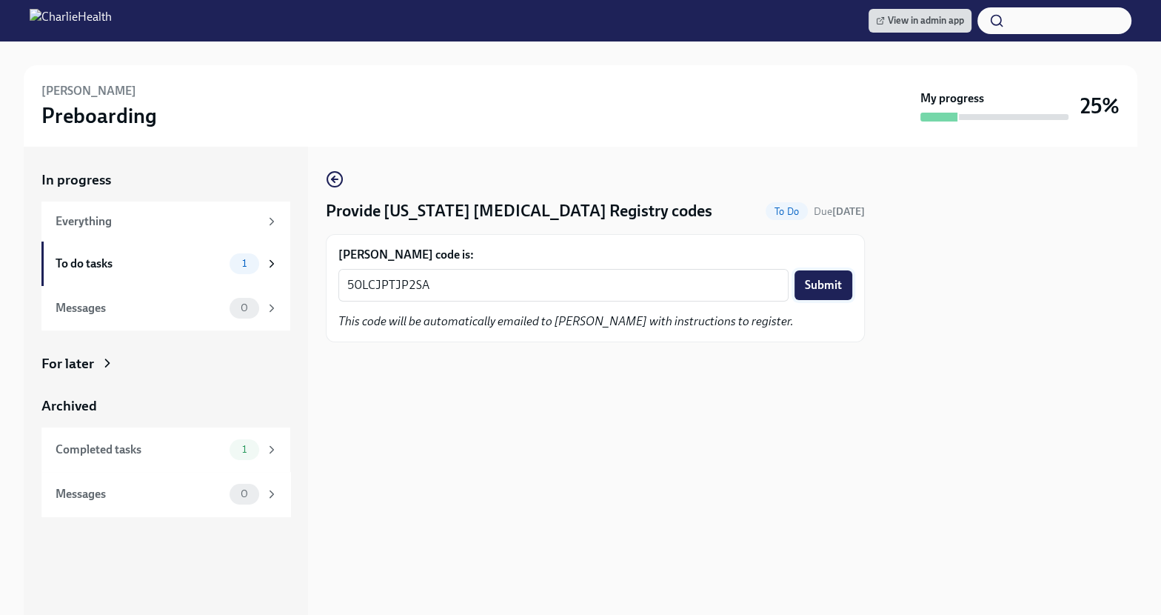
click at [841, 275] on button "Submit" at bounding box center [824, 285] width 58 height 30
